Goal: Information Seeking & Learning: Learn about a topic

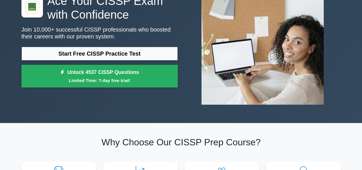
scroll to position [46, 0]
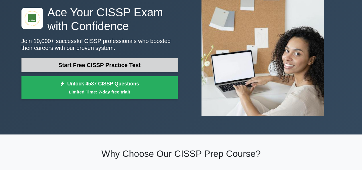
click at [98, 68] on link "Start Free CISSP Practice Test" at bounding box center [99, 65] width 156 height 14
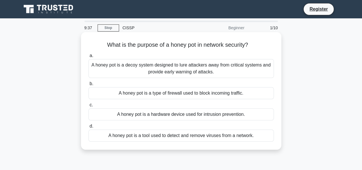
click at [150, 69] on div "A honey pot is a decoy system designed to lure attackers away from critical sys…" at bounding box center [180, 68] width 185 height 19
click at [88, 57] on input "a. A honey pot is a decoy system designed to lure attackers away from critical …" at bounding box center [88, 56] width 0 height 4
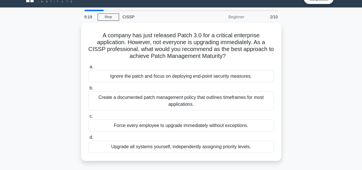
scroll to position [11, 0]
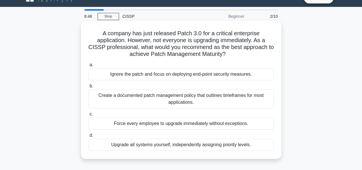
click at [168, 103] on div "Create a documented patch management policy that outlines timeframes for most a…" at bounding box center [180, 98] width 185 height 19
click at [88, 88] on input "b. Create a documented patch management policy that outlines timeframes for mos…" at bounding box center [88, 86] width 0 height 4
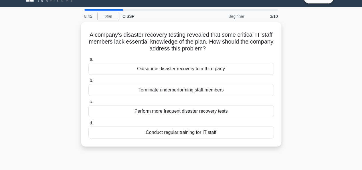
scroll to position [0, 0]
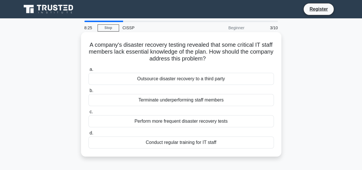
click at [181, 142] on div "Conduct regular training for IT staff" at bounding box center [180, 142] width 185 height 12
click at [88, 135] on input "d. Conduct regular training for IT staff" at bounding box center [88, 133] width 0 height 4
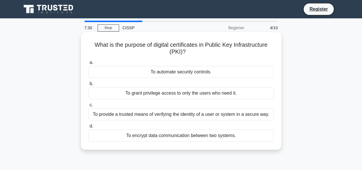
click at [197, 112] on div "To provide a trusted means of verifying the identity of a user or system in a s…" at bounding box center [180, 114] width 185 height 12
click at [88, 107] on input "c. To provide a trusted means of verifying the identity of a user or system in …" at bounding box center [88, 105] width 0 height 4
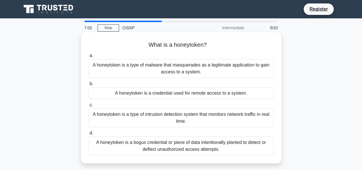
click at [193, 146] on div "A honeytoken is a bogus credential or piece of data intentionally planted to de…" at bounding box center [180, 145] width 185 height 19
click at [88, 135] on input "d. A honeytoken is a bogus credential or piece of data intentionally planted to…" at bounding box center [88, 133] width 0 height 4
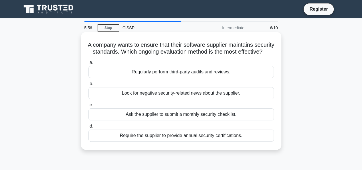
click at [165, 78] on div "Regularly perform third-party audits and reviews." at bounding box center [180, 72] width 185 height 12
click at [88, 64] on input "a. Regularly perform third-party audits and reviews." at bounding box center [88, 63] width 0 height 4
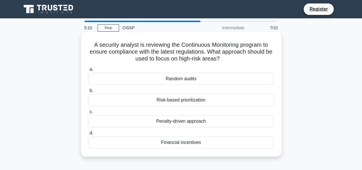
click at [157, 75] on div "Random audits" at bounding box center [180, 79] width 185 height 12
click at [88, 71] on input "a. Random audits" at bounding box center [88, 70] width 0 height 4
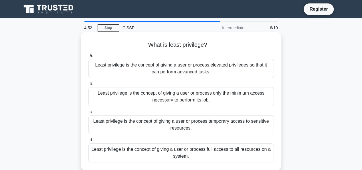
click at [172, 99] on div "Least privilege is the concept of giving a user or process only the minimum acc…" at bounding box center [180, 96] width 185 height 19
click at [88, 86] on input "b. Least privilege is the concept of giving a user or process only the minimum …" at bounding box center [88, 84] width 0 height 4
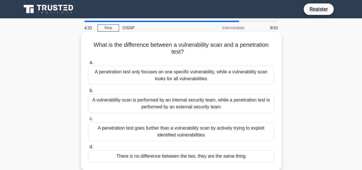
click at [188, 134] on div "A penetration test goes further than a vulnerability scan by actively trying to…" at bounding box center [180, 131] width 185 height 19
click at [88, 120] on input "c. A penetration test goes further than a vulnerability scan by actively trying…" at bounding box center [88, 119] width 0 height 4
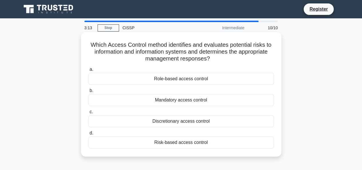
click at [188, 140] on div "Risk-based access control" at bounding box center [180, 142] width 185 height 12
click at [88, 135] on input "d. Risk-based access control" at bounding box center [88, 133] width 0 height 4
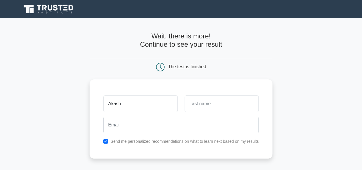
type input "Akash"
click at [218, 107] on input "text" at bounding box center [221, 103] width 74 height 17
type input "S"
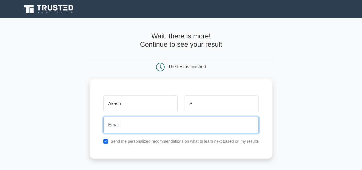
click at [171, 118] on input "email" at bounding box center [180, 124] width 155 height 17
type input "akashvimalraj95@gmail.com"
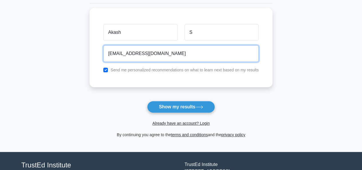
scroll to position [71, 0]
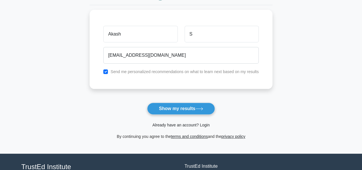
click at [191, 125] on link "Already have an account? Login" at bounding box center [180, 124] width 57 height 5
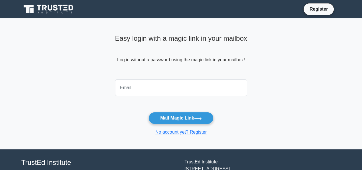
click at [156, 84] on input "email" at bounding box center [181, 87] width 132 height 17
type input "akashvimalraj95@gmail.com"
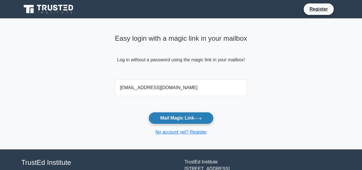
click at [163, 118] on button "Mail Magic Link" at bounding box center [180, 118] width 65 height 12
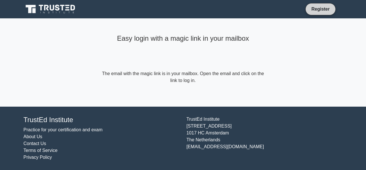
click at [321, 6] on link "Register" at bounding box center [320, 8] width 25 height 7
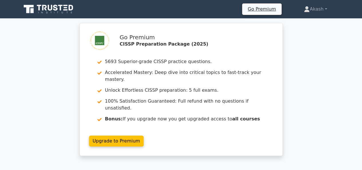
click at [174, 146] on div "Go Premium CISSP Preparation Package (2025) 5693 Superior-grade CISSP practice …" at bounding box center [181, 93] width 208 height 140
click at [323, 84] on div "Go Premium CISSP Preparation Package (2025) 5693 Superior-grade CISSP practice …" at bounding box center [181, 93] width 362 height 140
click at [313, 130] on div "Go Premium CISSP Preparation Package (2025) 5693 Superior-grade CISSP practice …" at bounding box center [181, 93] width 362 height 140
click at [319, 6] on link "Akash" at bounding box center [315, 8] width 50 height 11
click at [308, 19] on link "Profile" at bounding box center [312, 22] width 45 height 9
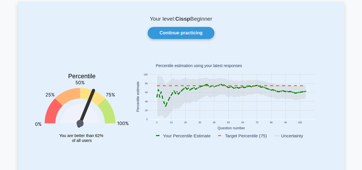
scroll to position [34, 0]
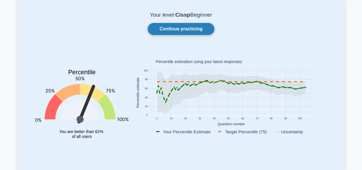
click at [187, 28] on link "Continue practicing" at bounding box center [181, 29] width 66 height 12
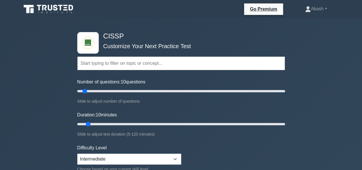
click at [187, 28] on div "CISSP Customize Your Next Practice Test Topics Security and Risk Management Ass…" at bounding box center [181, 123] width 215 height 211
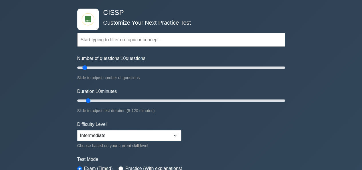
scroll to position [23, 0]
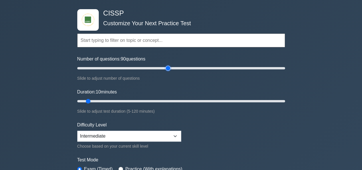
type input "90"
click at [166, 69] on input "Number of questions: 90 questions" at bounding box center [181, 68] width 208 height 7
click at [148, 100] on input "Duration: 45 minutes" at bounding box center [181, 101] width 208 height 7
click at [160, 100] on input "Duration: 50 minutes" at bounding box center [181, 101] width 208 height 7
click at [169, 100] on input "Duration: 55 minutes" at bounding box center [181, 101] width 208 height 7
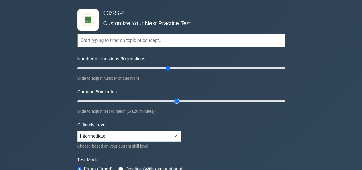
click at [175, 100] on input "Duration: 60 minutes" at bounding box center [181, 101] width 208 height 7
click at [170, 99] on input "Duration: 55 minutes" at bounding box center [181, 101] width 208 height 7
click at [171, 100] on input "Duration: 55 minutes" at bounding box center [181, 101] width 208 height 7
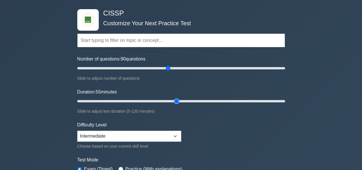
type input "60"
click at [173, 100] on input "Duration: 55 minutes" at bounding box center [181, 101] width 208 height 7
click at [235, 136] on form "Topics Security and Risk Management Asset Security Security Architecture and En…" at bounding box center [181, 104] width 208 height 177
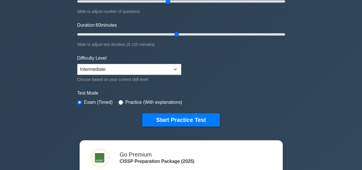
scroll to position [92, 0]
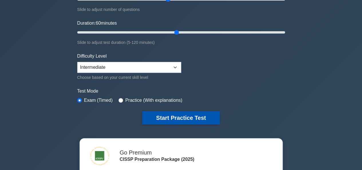
click at [190, 113] on button "Start Practice Test" at bounding box center [180, 117] width 77 height 13
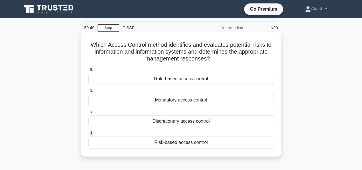
click at [187, 143] on div "Risk-based access control" at bounding box center [180, 142] width 185 height 12
click at [88, 135] on input "d. Risk-based access control" at bounding box center [88, 133] width 0 height 4
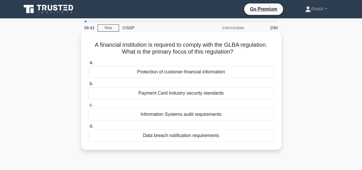
click at [178, 72] on div "Protection of customer financial information" at bounding box center [180, 72] width 185 height 12
click at [88, 64] on input "a. Protection of customer financial information" at bounding box center [88, 63] width 0 height 4
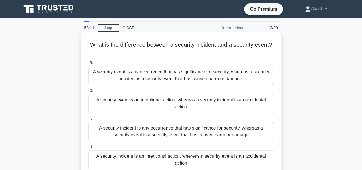
scroll to position [11, 0]
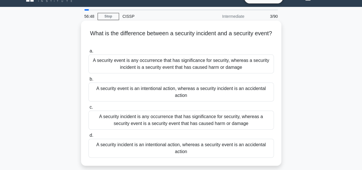
click at [186, 124] on div "A security incident is any occurrence that has significance for security, where…" at bounding box center [180, 119] width 185 height 19
click at [88, 109] on input "c. A security incident is any occurrence that has significance for security, wh…" at bounding box center [88, 107] width 0 height 4
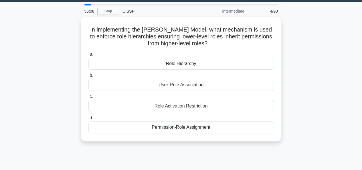
scroll to position [0, 0]
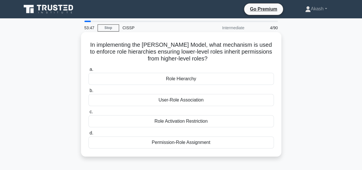
click at [187, 140] on div "Permission-Role Assignment" at bounding box center [180, 142] width 185 height 12
click at [88, 135] on input "d. Permission-Role Assignment" at bounding box center [88, 133] width 0 height 4
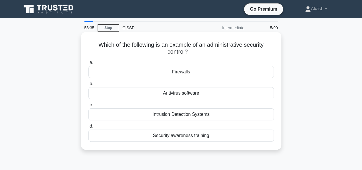
click at [184, 136] on div "Security awareness training" at bounding box center [180, 135] width 185 height 12
click at [88, 128] on input "d. Security awareness training" at bounding box center [88, 126] width 0 height 4
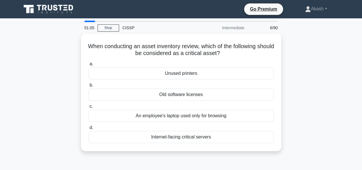
click at [184, 136] on div "Internet-facing critical servers" at bounding box center [180, 137] width 185 height 12
click at [88, 129] on input "d. Internet-facing critical servers" at bounding box center [88, 128] width 0 height 4
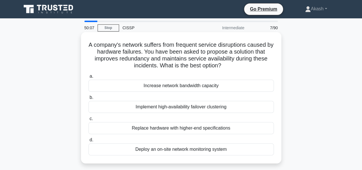
click at [192, 105] on div "Implement high-availability failover clustering" at bounding box center [180, 107] width 185 height 12
click at [88, 99] on input "b. Implement high-availability failover clustering" at bounding box center [88, 98] width 0 height 4
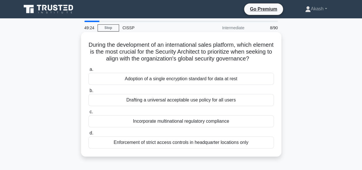
click at [165, 119] on div "Incorporate multinational regulatory compliance" at bounding box center [180, 121] width 185 height 12
click at [88, 114] on input "c. Incorporate multinational regulatory compliance" at bounding box center [88, 112] width 0 height 4
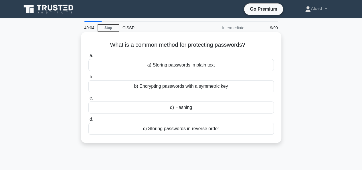
click at [178, 108] on div "d) Hashing" at bounding box center [180, 107] width 185 height 12
click at [88, 100] on input "c. d) Hashing" at bounding box center [88, 98] width 0 height 4
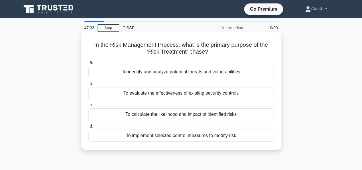
click at [179, 112] on div "To calculate the likelihood and impact of identified risks" at bounding box center [180, 114] width 185 height 12
click at [88, 107] on input "c. To calculate the likelihood and impact of identified risks" at bounding box center [88, 105] width 0 height 4
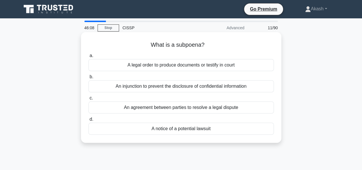
click at [197, 64] on div "A legal order to produce documents or testify in court" at bounding box center [180, 65] width 185 height 12
click at [88, 57] on input "a. A legal order to produce documents or testify in court" at bounding box center [88, 56] width 0 height 4
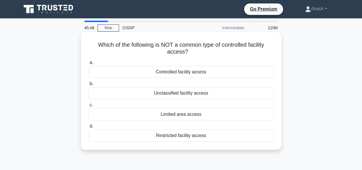
click at [180, 96] on div "Unclassified facility access" at bounding box center [180, 93] width 185 height 12
click at [88, 86] on input "b. Unclassified facility access" at bounding box center [88, 84] width 0 height 4
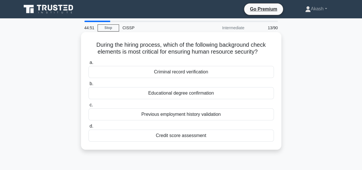
click at [170, 74] on div "Criminal record verification" at bounding box center [180, 72] width 185 height 12
click at [88, 64] on input "a. Criminal record verification" at bounding box center [88, 63] width 0 height 4
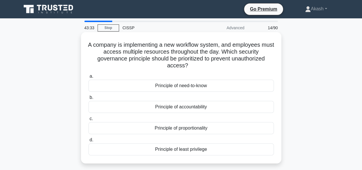
click at [170, 104] on div "Principle of accountability" at bounding box center [180, 107] width 185 height 12
click at [88, 99] on input "b. Principle of accountability" at bounding box center [88, 98] width 0 height 4
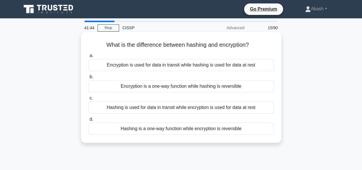
click at [166, 129] on div "Hashing is a one-way function while encryption is reversible" at bounding box center [180, 128] width 185 height 12
click at [88, 121] on input "d. Hashing is a one-way function while encryption is reversible" at bounding box center [88, 119] width 0 height 4
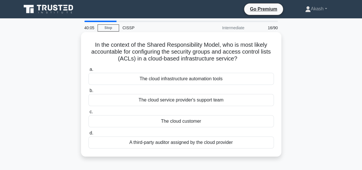
click at [174, 122] on div "The cloud customer" at bounding box center [180, 121] width 185 height 12
click at [88, 114] on input "c. The cloud customer" at bounding box center [88, 112] width 0 height 4
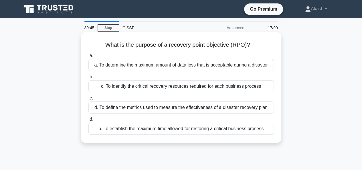
click at [187, 68] on div "a. To determine the maximum amount of data loss that is acceptable during a dis…" at bounding box center [180, 65] width 185 height 12
click at [88, 57] on input "a. a. To determine the maximum amount of data loss that is acceptable during a …" at bounding box center [88, 56] width 0 height 4
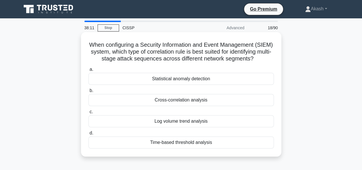
click at [200, 106] on div "Cross-correlation analysis" at bounding box center [180, 100] width 185 height 12
click at [88, 92] on input "b. Cross-correlation analysis" at bounding box center [88, 91] width 0 height 4
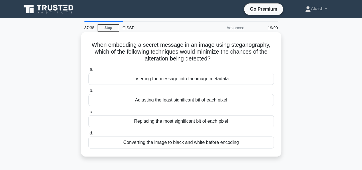
click at [200, 101] on div "Adjusting the least significant bit of each pixel" at bounding box center [180, 100] width 185 height 12
click at [88, 92] on input "b. Adjusting the least significant bit of each pixel" at bounding box center [88, 91] width 0 height 4
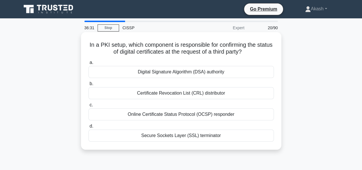
click at [195, 74] on div "Digital Signature Algorithm (DSA) authority" at bounding box center [180, 72] width 185 height 12
click at [88, 64] on input "a. Digital Signature Algorithm (DSA) authority" at bounding box center [88, 63] width 0 height 4
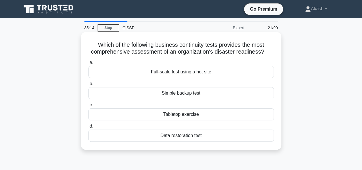
click at [177, 135] on div "Data restoration test" at bounding box center [180, 135] width 185 height 12
click at [88, 128] on input "d. Data restoration test" at bounding box center [88, 126] width 0 height 4
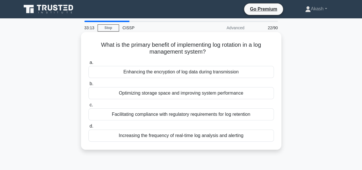
click at [165, 114] on div "Facilitating compliance with regulatory requirements for log retention" at bounding box center [180, 114] width 185 height 12
click at [88, 107] on input "c. Facilitating compliance with regulatory requirements for log retention" at bounding box center [88, 105] width 0 height 4
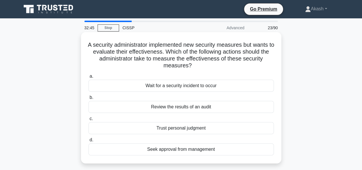
click at [183, 107] on div "Review the results of an audit" at bounding box center [180, 107] width 185 height 12
click at [88, 99] on input "b. Review the results of an audit" at bounding box center [88, 98] width 0 height 4
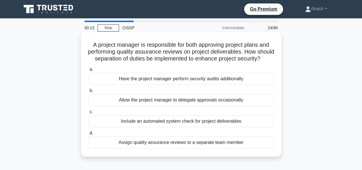
click at [166, 127] on div "Include an automated system check for project deliverables" at bounding box center [180, 121] width 185 height 12
click at [88, 114] on input "c. Include an automated system check for project deliverables" at bounding box center [88, 112] width 0 height 4
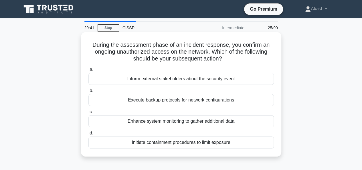
click at [158, 81] on div "Inform external stakeholders about the security event" at bounding box center [180, 79] width 185 height 12
click at [88, 71] on input "a. Inform external stakeholders about the security event" at bounding box center [88, 70] width 0 height 4
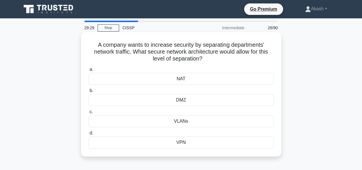
click at [178, 100] on div "DMZ" at bounding box center [180, 100] width 185 height 12
click at [88, 92] on input "b. DMZ" at bounding box center [88, 91] width 0 height 4
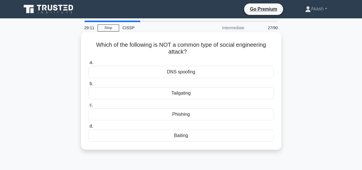
click at [180, 74] on div "DNS spoofing" at bounding box center [180, 72] width 185 height 12
click at [88, 64] on input "a. DNS spoofing" at bounding box center [88, 63] width 0 height 4
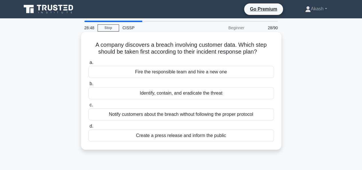
click at [184, 94] on div "Identify, contain, and eradicate the threat" at bounding box center [180, 93] width 185 height 12
click at [88, 86] on input "b. Identify, contain, and eradicate the threat" at bounding box center [88, 84] width 0 height 4
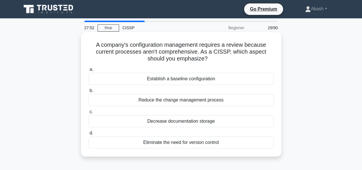
click at [180, 80] on div "Establish a baseline configuration" at bounding box center [180, 79] width 185 height 12
click at [88, 71] on input "a. Establish a baseline configuration" at bounding box center [88, 70] width 0 height 4
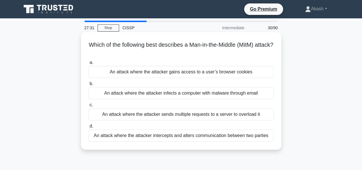
click at [175, 135] on div "An attack where the attacker intercepts and alters communication between two pa…" at bounding box center [180, 135] width 185 height 12
click at [88, 128] on input "d. An attack where the attacker intercepts and alters communication between two…" at bounding box center [88, 126] width 0 height 4
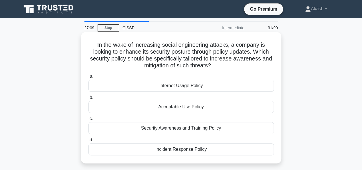
click at [173, 126] on div "Security Awareness and Training Policy" at bounding box center [180, 128] width 185 height 12
click at [88, 120] on input "c. Security Awareness and Training Policy" at bounding box center [88, 119] width 0 height 4
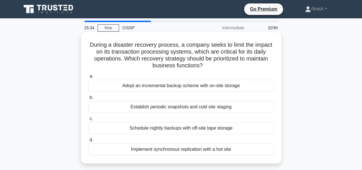
click at [207, 149] on div "Implement synchronous replication with a hot site" at bounding box center [180, 149] width 185 height 12
click at [88, 142] on input "d. Implement synchronous replication with a hot site" at bounding box center [88, 140] width 0 height 4
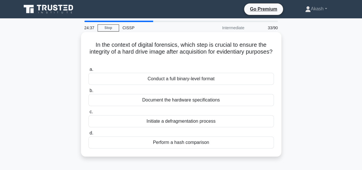
click at [182, 142] on div "Perform a hash comparison" at bounding box center [180, 142] width 185 height 12
click at [88, 135] on input "d. Perform a hash comparison" at bounding box center [88, 133] width 0 height 4
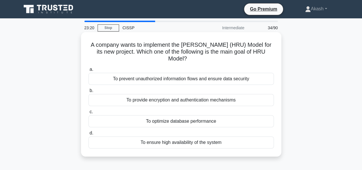
click at [165, 100] on div "To provide encryption and authentication mechanisms" at bounding box center [180, 100] width 185 height 12
click at [88, 92] on input "b. To provide encryption and authentication mechanisms" at bounding box center [88, 91] width 0 height 4
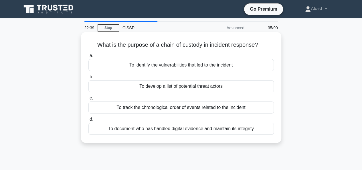
click at [189, 107] on div "To track the chronological order of events related to the incident" at bounding box center [180, 107] width 185 height 12
click at [88, 100] on input "c. To track the chronological order of events related to the incident" at bounding box center [88, 98] width 0 height 4
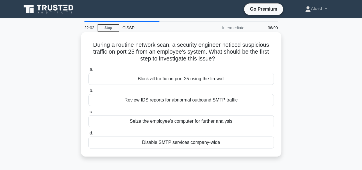
click at [221, 102] on div "Review IDS reports for abnormal outbound SMTP traffic" at bounding box center [180, 100] width 185 height 12
click at [88, 92] on input "b. Review IDS reports for abnormal outbound SMTP traffic" at bounding box center [88, 91] width 0 height 4
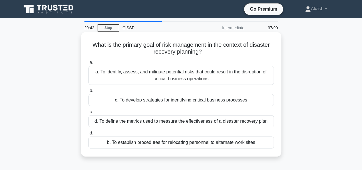
click at [186, 72] on div "a. To identify, assess, and mitigate potential risks that could result in the d…" at bounding box center [180, 75] width 185 height 19
click at [88, 64] on input "a. a. To identify, assess, and mitigate potential risks that could result in th…" at bounding box center [88, 63] width 0 height 4
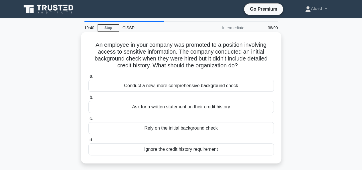
click at [185, 108] on div "Ask for a written statement on their credit history" at bounding box center [180, 107] width 185 height 12
click at [88, 99] on input "b. Ask for a written statement on their credit history" at bounding box center [88, 98] width 0 height 4
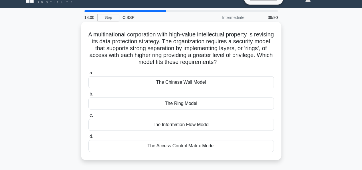
scroll to position [11, 0]
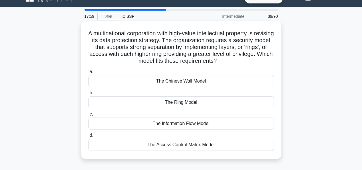
click at [171, 104] on div "The Ring Model" at bounding box center [180, 102] width 185 height 12
click at [88, 95] on input "b. The Ring Model" at bounding box center [88, 93] width 0 height 4
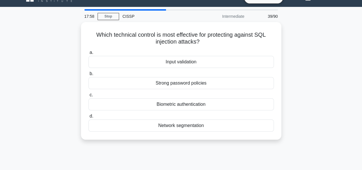
scroll to position [0, 0]
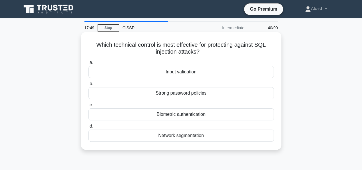
click at [172, 72] on div "Input validation" at bounding box center [180, 72] width 185 height 12
click at [88, 64] on input "a. Input validation" at bounding box center [88, 63] width 0 height 4
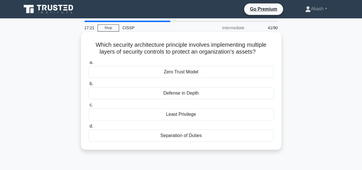
click at [185, 92] on div "Defense in Depth" at bounding box center [180, 93] width 185 height 12
click at [88, 86] on input "b. Defense in Depth" at bounding box center [88, 84] width 0 height 4
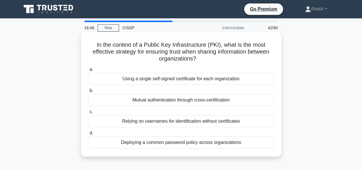
click at [157, 100] on div "Mutual authentication through cross-certification" at bounding box center [180, 100] width 185 height 12
click at [88, 92] on input "b. Mutual authentication through cross-certification" at bounding box center [88, 91] width 0 height 4
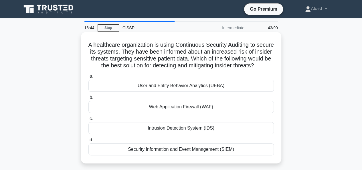
scroll to position [11, 0]
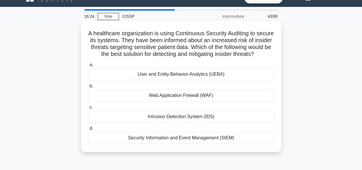
click at [182, 80] on div "User and Entity Behavior Analytics (UEBA)" at bounding box center [180, 74] width 185 height 12
click at [88, 67] on input "a. User and Entity Behavior Analytics (UEBA)" at bounding box center [88, 65] width 0 height 4
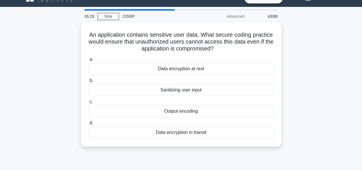
scroll to position [0, 0]
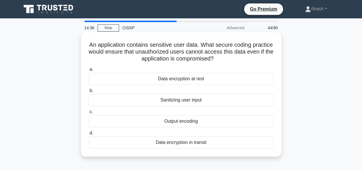
click at [187, 78] on div "Data encryption at rest" at bounding box center [180, 79] width 185 height 12
click at [88, 71] on input "a. Data encryption at rest" at bounding box center [88, 70] width 0 height 4
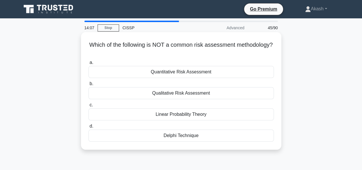
click at [189, 136] on div "Delphi Technique" at bounding box center [180, 135] width 185 height 12
click at [88, 128] on input "d. Delphi Technique" at bounding box center [88, 126] width 0 height 4
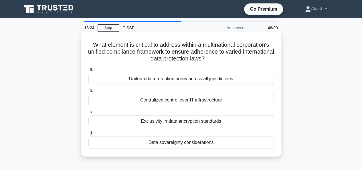
click at [181, 78] on div "Uniform data retention policy across all jurisdictions" at bounding box center [180, 79] width 185 height 12
click at [88, 71] on input "a. Uniform data retention policy across all jurisdictions" at bounding box center [88, 70] width 0 height 4
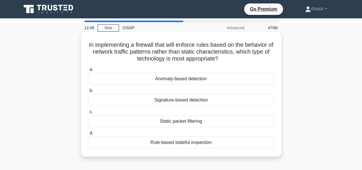
click at [178, 79] on div "Anomaly-based detection" at bounding box center [180, 79] width 185 height 12
click at [88, 71] on input "a. Anomaly-based detection" at bounding box center [88, 70] width 0 height 4
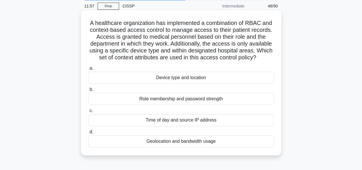
scroll to position [23, 0]
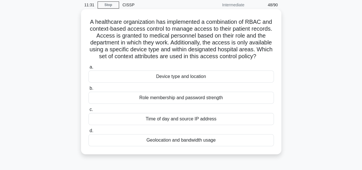
click at [158, 82] on div "Device type and location" at bounding box center [180, 76] width 185 height 12
click at [88, 69] on input "a. Device type and location" at bounding box center [88, 67] width 0 height 4
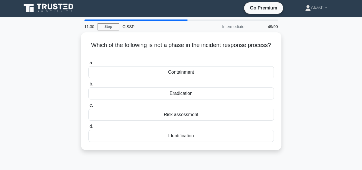
scroll to position [0, 0]
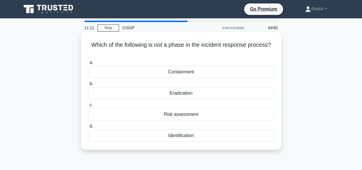
click at [187, 115] on div "Risk assessment" at bounding box center [180, 114] width 185 height 12
click at [88, 107] on input "c. Risk assessment" at bounding box center [88, 105] width 0 height 4
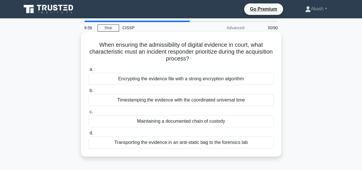
click at [181, 97] on div "Timestamping the evidence with the coordinated universal time" at bounding box center [180, 100] width 185 height 12
click at [88, 92] on input "b. Timestamping the evidence with the coordinated universal time" at bounding box center [88, 91] width 0 height 4
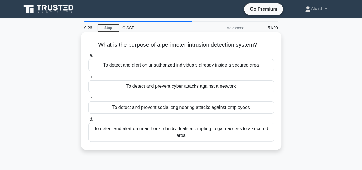
click at [160, 65] on div "To detect and alert on unauthorized individuals already inside a secured area" at bounding box center [180, 65] width 185 height 12
click at [88, 57] on input "a. To detect and alert on unauthorized individuals already inside a secured area" at bounding box center [88, 56] width 0 height 4
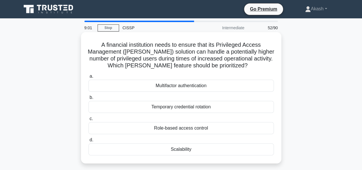
click at [177, 150] on div "Scalability" at bounding box center [180, 149] width 185 height 12
click at [88, 142] on input "d. Scalability" at bounding box center [88, 140] width 0 height 4
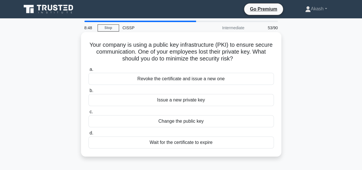
click at [174, 80] on div "Revoke the certificate and issue a new one" at bounding box center [180, 79] width 185 height 12
click at [88, 71] on input "a. Revoke the certificate and issue a new one" at bounding box center [88, 70] width 0 height 4
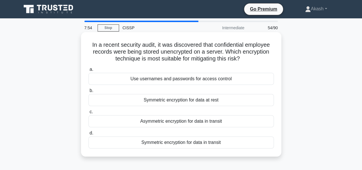
click at [196, 100] on div "Symmetric encryption for data at rest" at bounding box center [180, 100] width 185 height 12
click at [88, 92] on input "b. Symmetric encryption for data at rest" at bounding box center [88, 91] width 0 height 4
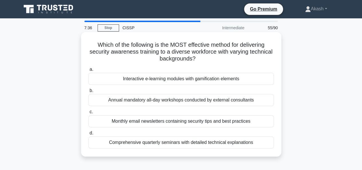
click at [179, 123] on div "Monthly email newsletters containing security tips and best practices" at bounding box center [180, 121] width 185 height 12
click at [88, 114] on input "c. Monthly email newsletters containing security tips and best practices" at bounding box center [88, 112] width 0 height 4
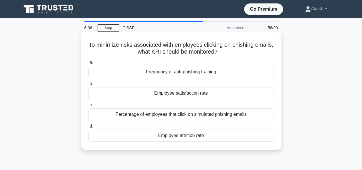
click at [181, 75] on div "Frequency of anti-phishing training" at bounding box center [180, 72] width 185 height 12
click at [88, 64] on input "a. Frequency of anti-phishing training" at bounding box center [88, 63] width 0 height 4
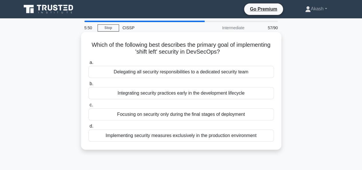
click at [197, 94] on div "Integrating security practices early in the development lifecycle" at bounding box center [180, 93] width 185 height 12
click at [88, 86] on input "b. Integrating security practices early in the development lifecycle" at bounding box center [88, 84] width 0 height 4
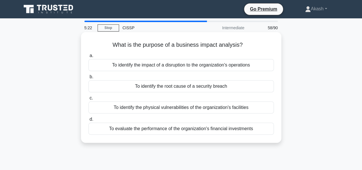
click at [177, 66] on div "To identify the impact of a disruption to the organization's operations" at bounding box center [180, 65] width 185 height 12
click at [88, 57] on input "a. To identify the impact of a disruption to the organization's operations" at bounding box center [88, 56] width 0 height 4
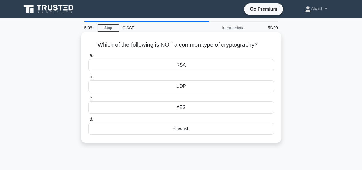
click at [182, 86] on div "UDP" at bounding box center [180, 86] width 185 height 12
click at [88, 79] on input "b. UDP" at bounding box center [88, 77] width 0 height 4
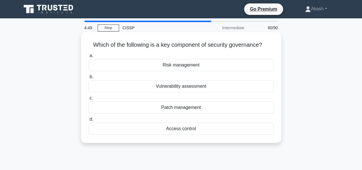
click at [185, 66] on div "Risk management" at bounding box center [180, 65] width 185 height 12
click at [88, 57] on input "a. Risk management" at bounding box center [88, 56] width 0 height 4
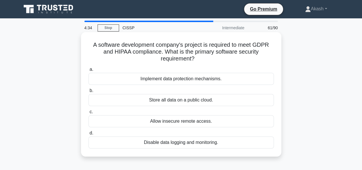
click at [182, 79] on div "Implement data protection mechanisms." at bounding box center [180, 79] width 185 height 12
click at [88, 71] on input "a. Implement data protection mechanisms." at bounding box center [88, 70] width 0 height 4
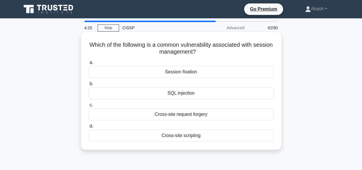
click at [181, 72] on div "Session fixation" at bounding box center [180, 72] width 185 height 12
click at [88, 64] on input "a. Session fixation" at bounding box center [88, 63] width 0 height 4
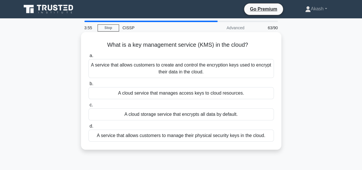
click at [174, 117] on div "A cloud storage service that encrypts all data by default." at bounding box center [180, 114] width 185 height 12
click at [88, 107] on input "c. A cloud storage service that encrypts all data by default." at bounding box center [88, 105] width 0 height 4
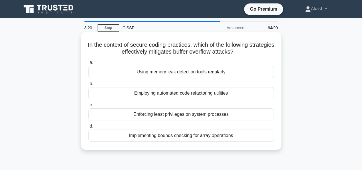
click at [158, 138] on div "Implementing bounds checking for array operations" at bounding box center [180, 135] width 185 height 12
click at [88, 128] on input "d. Implementing bounds checking for array operations" at bounding box center [88, 126] width 0 height 4
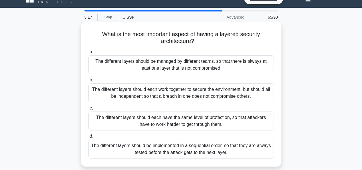
scroll to position [11, 0]
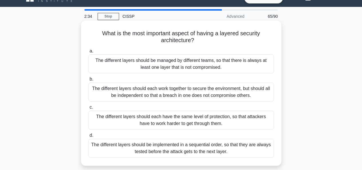
click at [133, 90] on div "The different layers should each work together to secure the environment, but s…" at bounding box center [180, 91] width 185 height 19
click at [88, 81] on input "b. The different layers should each work together to secure the environment, bu…" at bounding box center [88, 79] width 0 height 4
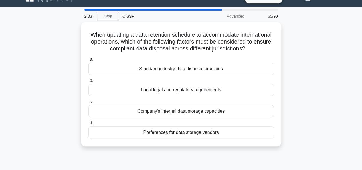
scroll to position [0, 0]
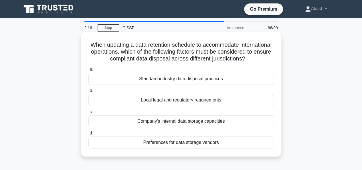
click at [153, 85] on div "Standard industry data disposal practices" at bounding box center [180, 79] width 185 height 12
click at [88, 71] on input "a. Standard industry data disposal practices" at bounding box center [88, 70] width 0 height 4
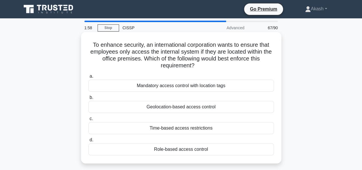
click at [159, 108] on div "Geolocation-based access control" at bounding box center [180, 107] width 185 height 12
click at [88, 99] on input "b. Geolocation-based access control" at bounding box center [88, 98] width 0 height 4
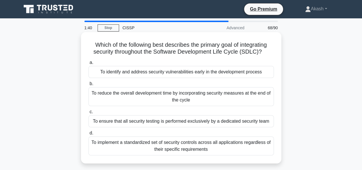
click at [158, 96] on div "To reduce the overall development time by incorporating security measures at th…" at bounding box center [180, 96] width 185 height 19
click at [88, 86] on input "b. To reduce the overall development time by incorporating security measures at…" at bounding box center [88, 84] width 0 height 4
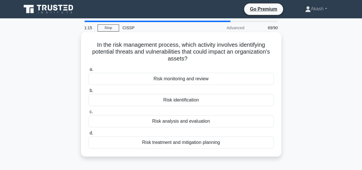
click at [179, 102] on div "Risk identification" at bounding box center [180, 100] width 185 height 12
click at [88, 92] on input "b. Risk identification" at bounding box center [88, 91] width 0 height 4
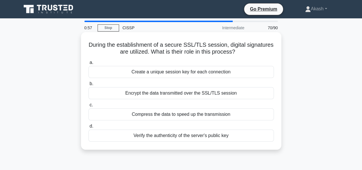
click at [180, 92] on div "Encrypt the data transmitted over the SSL/TLS session" at bounding box center [180, 93] width 185 height 12
click at [88, 86] on input "b. Encrypt the data transmitted over the SSL/TLS session" at bounding box center [88, 84] width 0 height 4
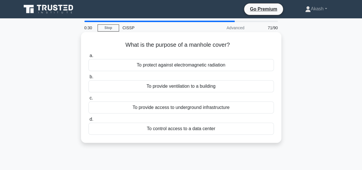
click at [184, 107] on div "To provide access to underground infrastructure" at bounding box center [180, 107] width 185 height 12
click at [88, 100] on input "c. To provide access to underground infrastructure" at bounding box center [88, 98] width 0 height 4
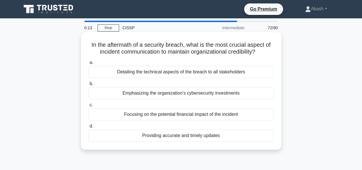
click at [180, 73] on div "Detailing the technical aspects of the breach to all stakeholders" at bounding box center [180, 72] width 185 height 12
click at [88, 64] on input "a. Detailing the technical aspects of the breach to all stakeholders" at bounding box center [88, 63] width 0 height 4
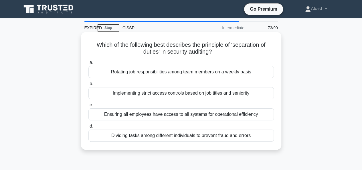
click at [173, 91] on div "Implementing strict access controls based on job titles and seniority" at bounding box center [180, 93] width 185 height 12
click at [88, 86] on input "b. Implementing strict access controls based on job titles and seniority" at bounding box center [88, 84] width 0 height 4
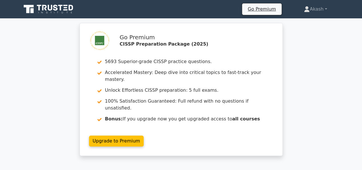
click at [315, 82] on div "Go Premium CISSP Preparation Package (2025) 5693 Superior-grade CISSP practice …" at bounding box center [181, 93] width 362 height 140
click at [323, 59] on div "Go Premium CISSP Preparation Package (2025) 5693 Superior-grade CISSP practice …" at bounding box center [181, 93] width 362 height 140
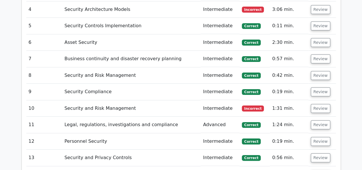
scroll to position [1076, 0]
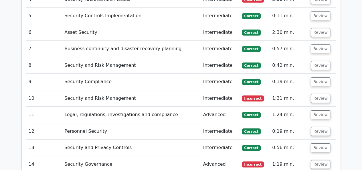
click at [360, 62] on main "Go Premium CISSP Preparation Package (2025) 5693 Superior-grade CISSP practice …" at bounding box center [181, 147] width 362 height 2408
